Goal: Task Accomplishment & Management: Manage account settings

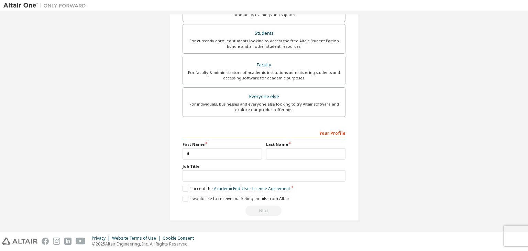
type input "*"
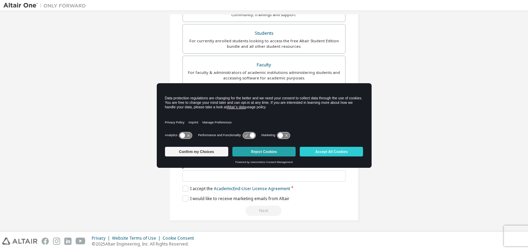
click at [265, 153] on button "Reject Cookies" at bounding box center [263, 152] width 63 height 10
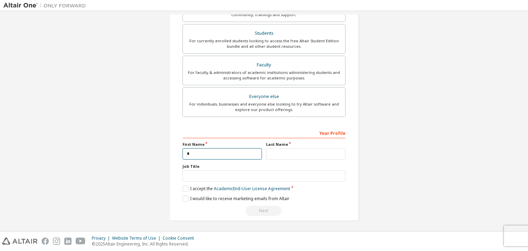
click at [204, 154] on input "*" at bounding box center [222, 153] width 79 height 11
type input "*****"
click at [274, 153] on input "text" at bounding box center [305, 153] width 79 height 11
type input "**********"
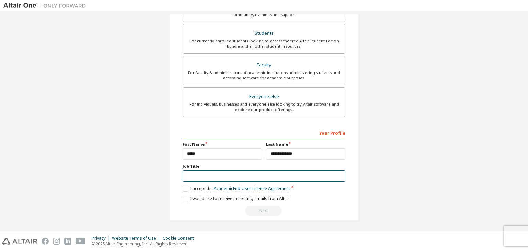
click at [260, 176] on input "text" at bounding box center [264, 175] width 163 height 11
type input "*******"
click at [184, 187] on label "I accept the Academic End-User License Agreement" at bounding box center [237, 189] width 108 height 6
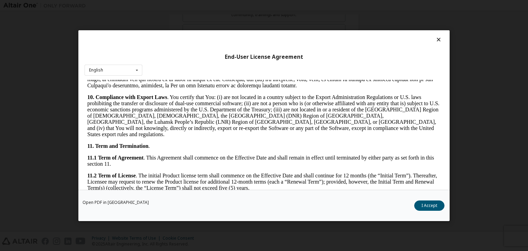
scroll to position [924, 0]
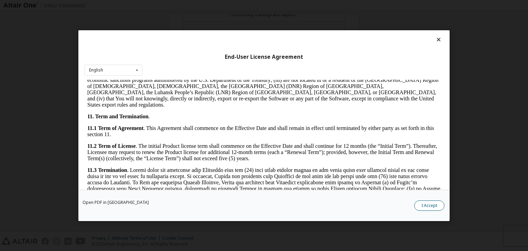
click at [424, 206] on button "I Accept" at bounding box center [429, 206] width 30 height 10
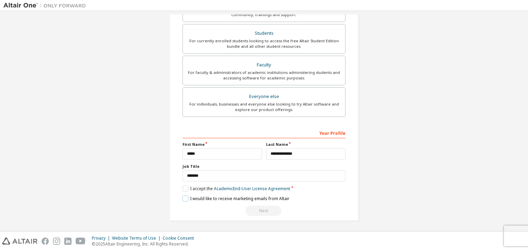
click at [185, 197] on label "I would like to receive marketing emails from Altair" at bounding box center [236, 199] width 107 height 6
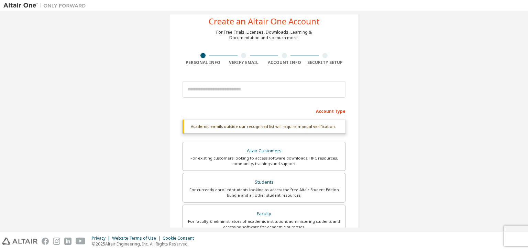
scroll to position [18, 0]
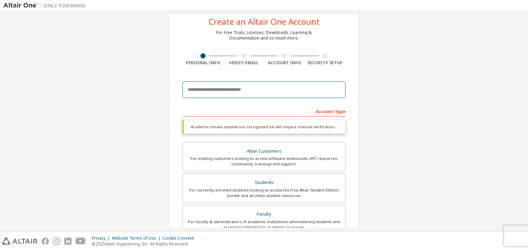
click at [224, 89] on input "email" at bounding box center [264, 90] width 163 height 17
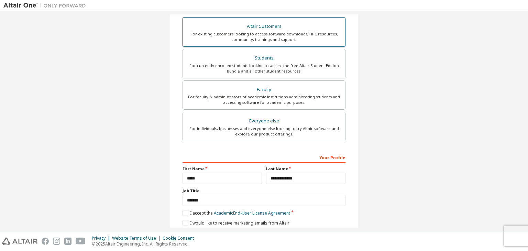
scroll to position [150, 0]
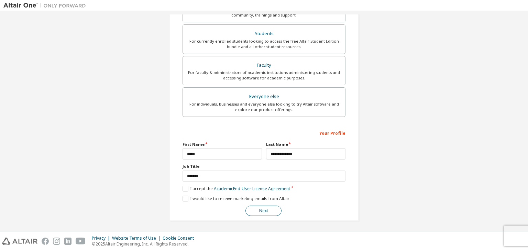
type input "**********"
click at [263, 206] on button "Next" at bounding box center [264, 211] width 36 height 10
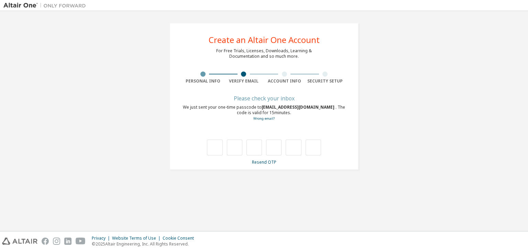
scroll to position [0, 0]
type input "*"
click at [220, 147] on input "*" at bounding box center [214, 148] width 15 height 16
type input "*"
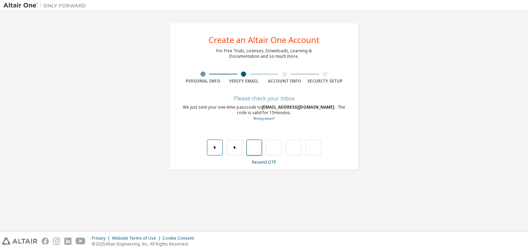
type input "*"
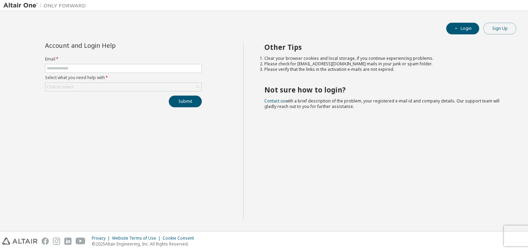
click at [500, 31] on button "Sign Up" at bounding box center [500, 29] width 33 height 12
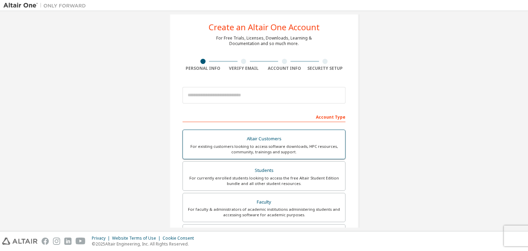
scroll to position [9, 0]
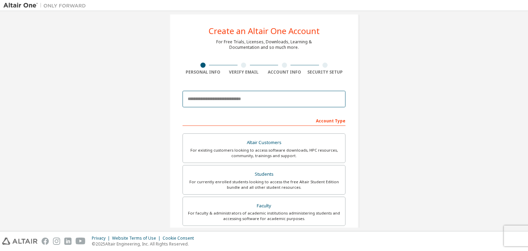
click at [235, 98] on input "email" at bounding box center [264, 99] width 163 height 17
type input "**********"
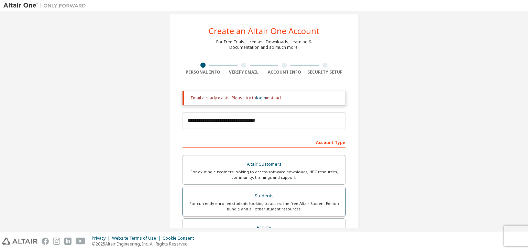
click at [247, 191] on div "Students" at bounding box center [264, 196] width 154 height 10
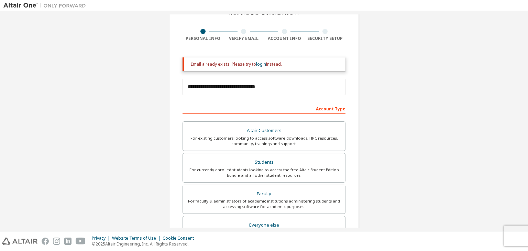
scroll to position [40, 0]
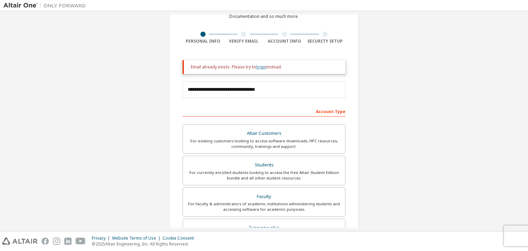
click at [256, 69] on link "login" at bounding box center [261, 67] width 10 height 6
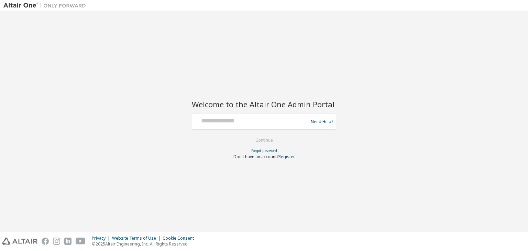
click at [222, 125] on div at bounding box center [251, 121] width 112 height 13
click at [217, 122] on input "text" at bounding box center [251, 120] width 112 height 10
type input "**********"
click at [256, 140] on button "Continue" at bounding box center [264, 140] width 32 height 10
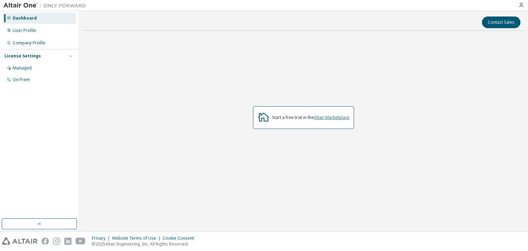
click at [326, 118] on link "Altair Marketplace" at bounding box center [332, 118] width 36 height 6
click at [522, 7] on icon "button" at bounding box center [522, 5] width 6 height 6
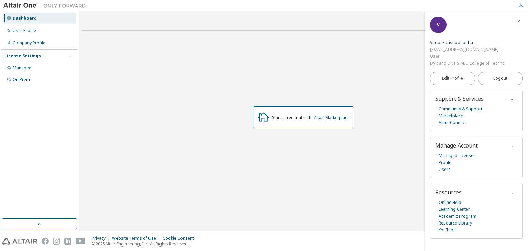
click at [376, 77] on div "Start a free trial in the Altair Marketplace" at bounding box center [304, 117] width 442 height 163
click at [519, 22] on icon "button" at bounding box center [519, 21] width 4 height 4
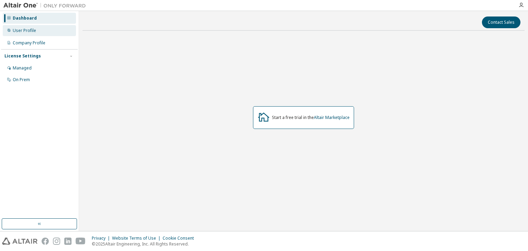
click at [25, 33] on div "User Profile" at bounding box center [24, 31] width 23 height 6
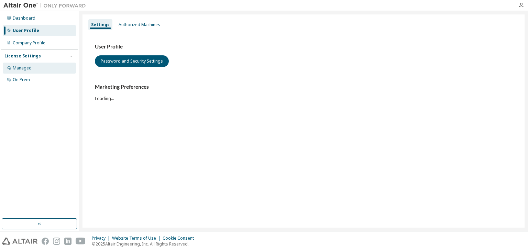
click at [20, 71] on div "Managed" at bounding box center [39, 68] width 73 height 11
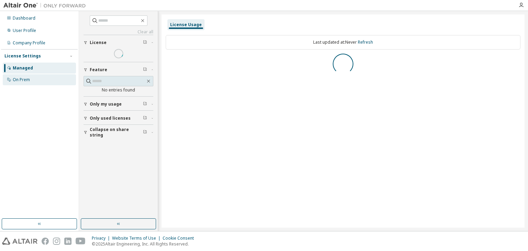
click at [21, 80] on div "On Prem" at bounding box center [21, 80] width 17 height 6
